Goal: Find specific page/section: Find specific page/section

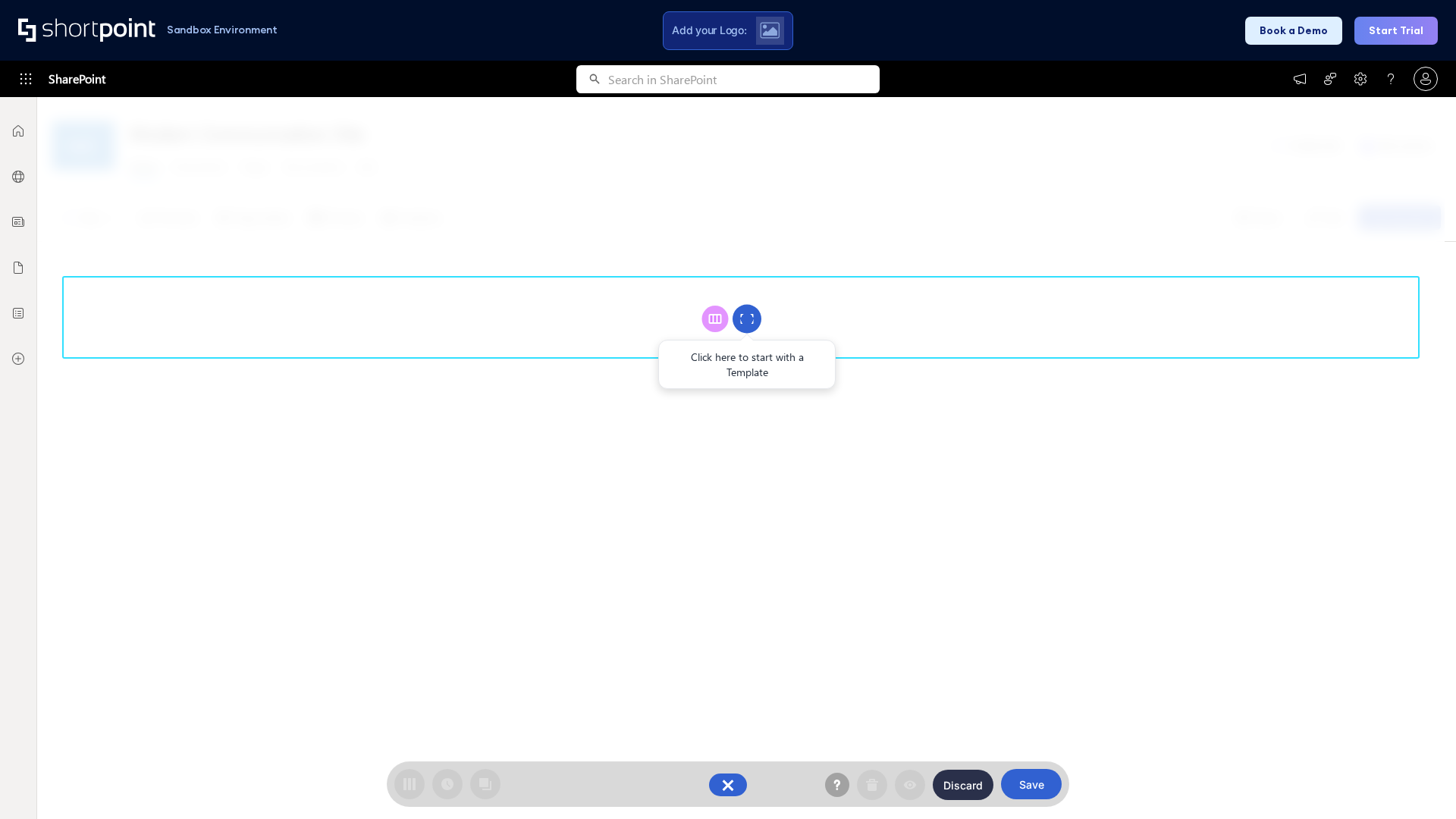
click at [747, 319] on circle at bounding box center [747, 319] width 29 height 29
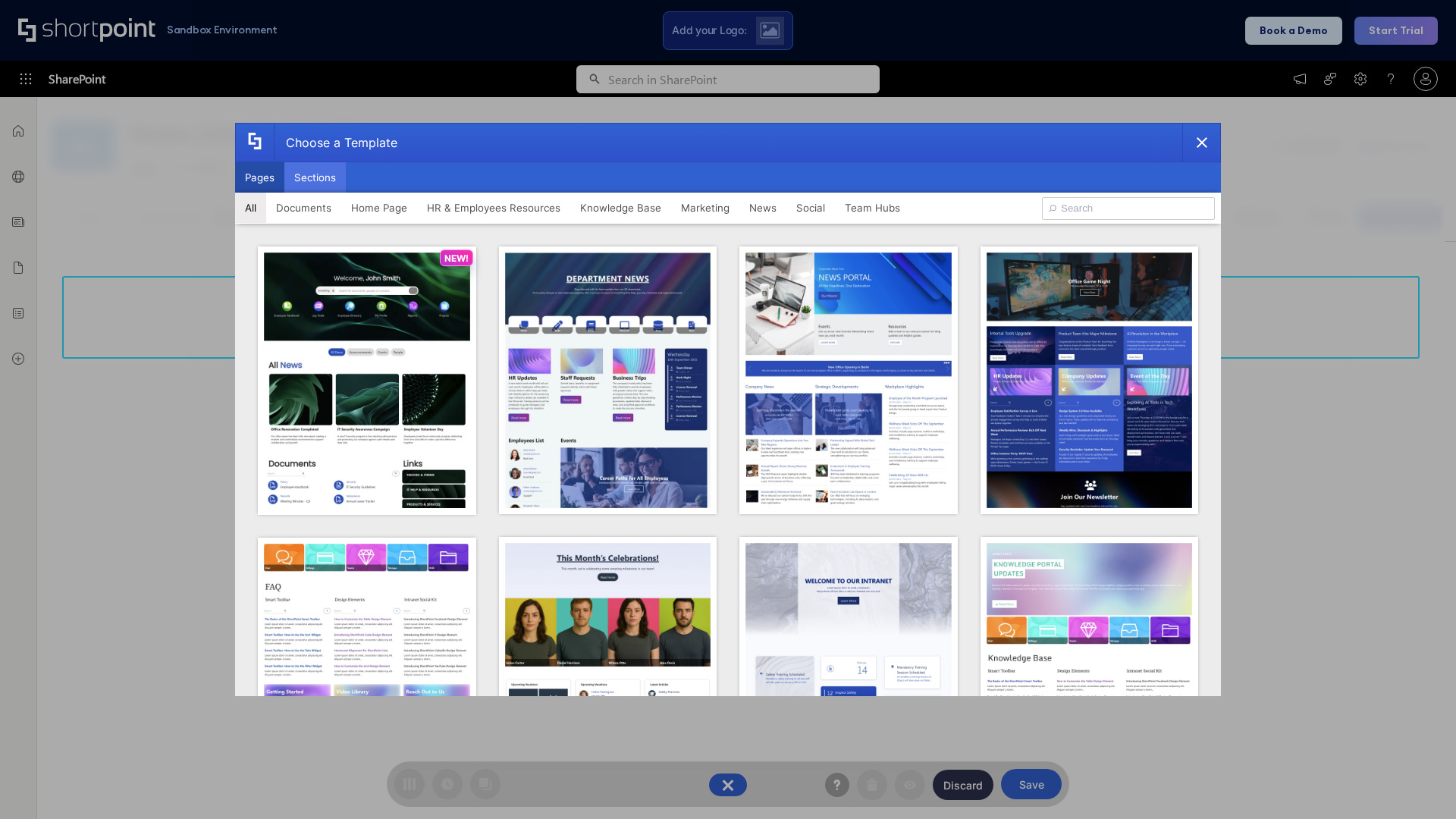
click at [315, 178] on button "Sections" at bounding box center [314, 177] width 61 height 30
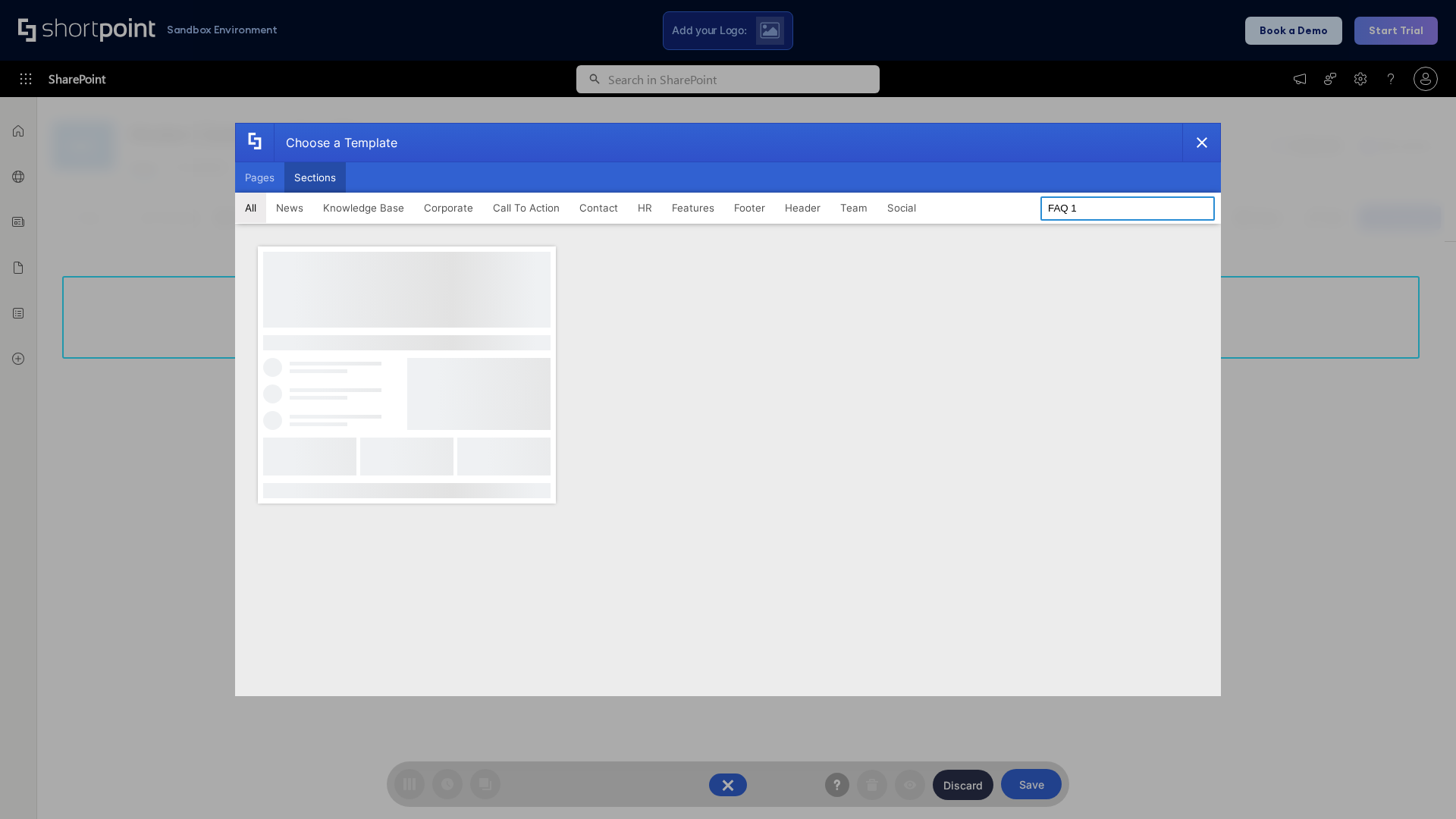
type input "FAQ 1"
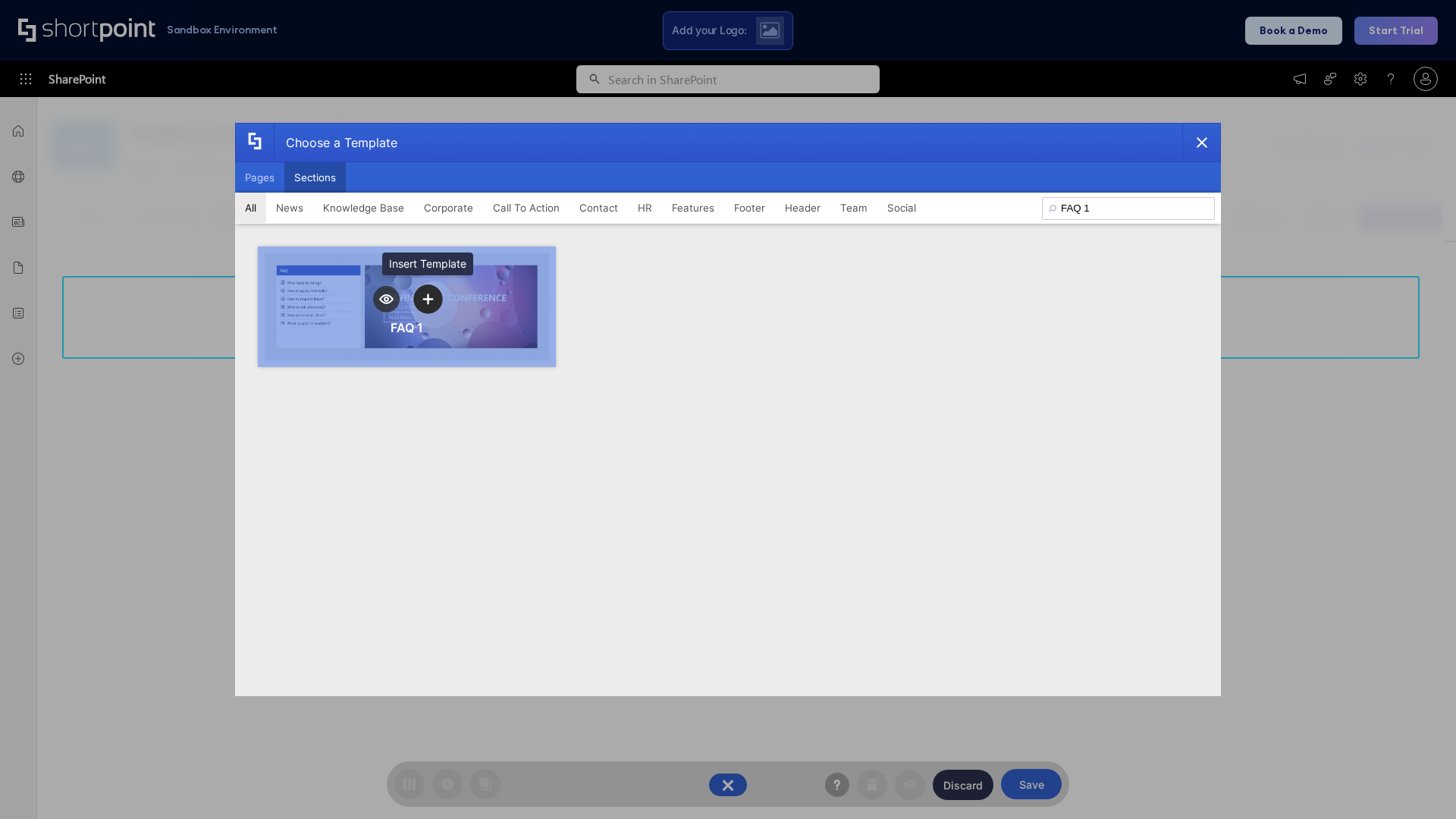
click at [428, 299] on icon "template selector" at bounding box center [428, 299] width 11 height 11
